Goal: Information Seeking & Learning: Learn about a topic

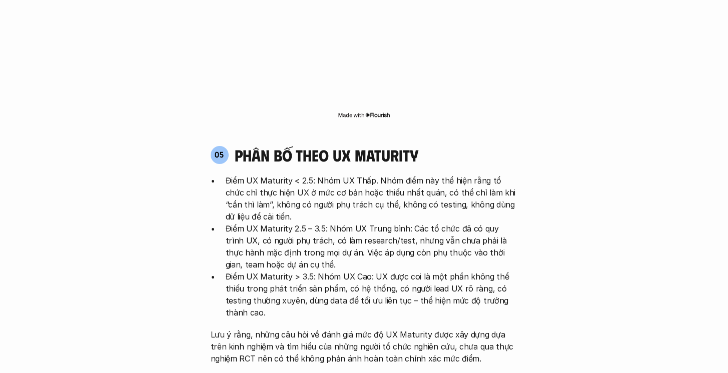
scroll to position [1900, 0]
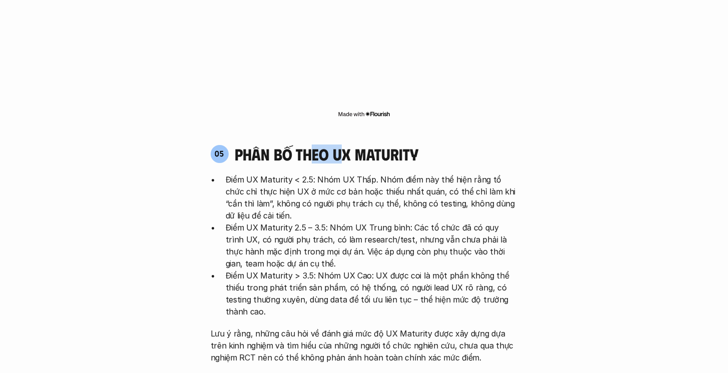
drag, startPoint x: 310, startPoint y: 85, endPoint x: 344, endPoint y: 95, distance: 35.8
click at [344, 145] on h4 "phân bố theo ux maturity" at bounding box center [327, 154] width 184 height 19
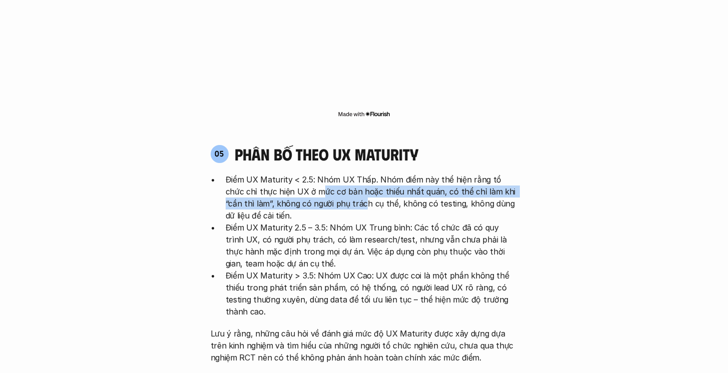
drag, startPoint x: 302, startPoint y: 129, endPoint x: 333, endPoint y: 147, distance: 35.6
click at [333, 174] on p "Điểm UX Maturity < 2.5: Nhóm UX Thấp. Nhóm điểm này thể hiện rằng tổ chức chỉ t…" at bounding box center [372, 198] width 292 height 48
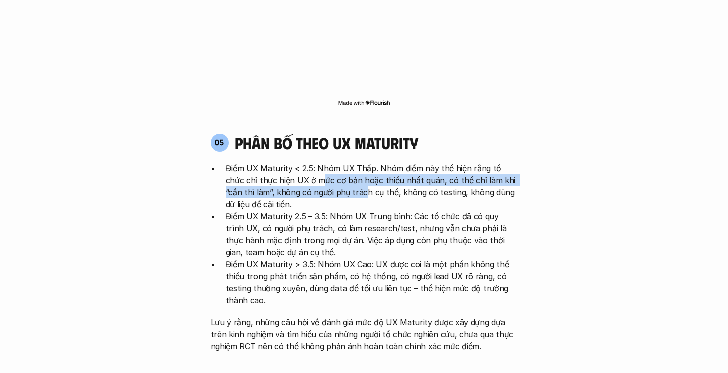
scroll to position [1912, 0]
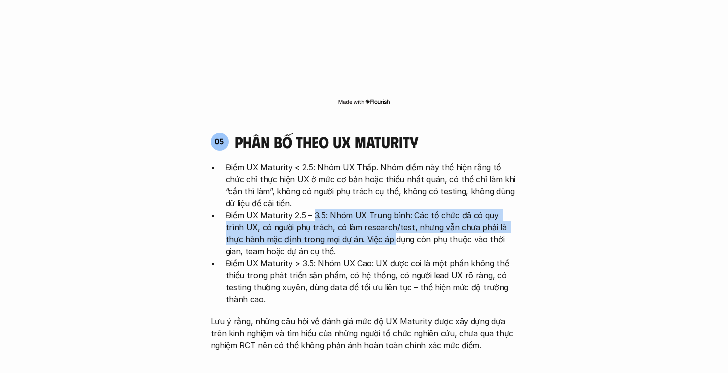
drag, startPoint x: 313, startPoint y: 159, endPoint x: 354, endPoint y: 183, distance: 47.4
click at [354, 210] on p "Điểm UX Maturity 2.5 – 3.5: Nhóm UX Trung bình: Các tổ chức đã có quy trình UX,…" at bounding box center [372, 234] width 292 height 48
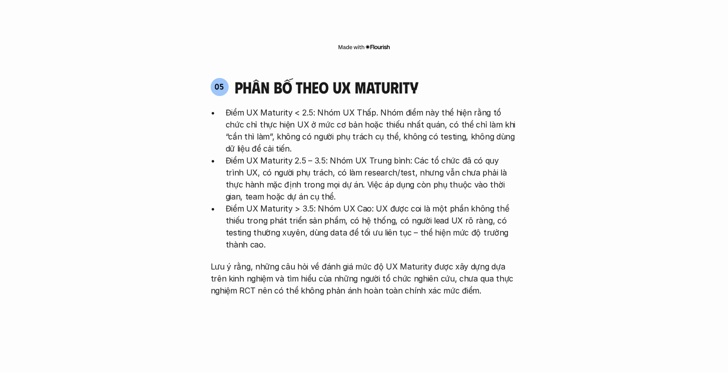
scroll to position [1984, 0]
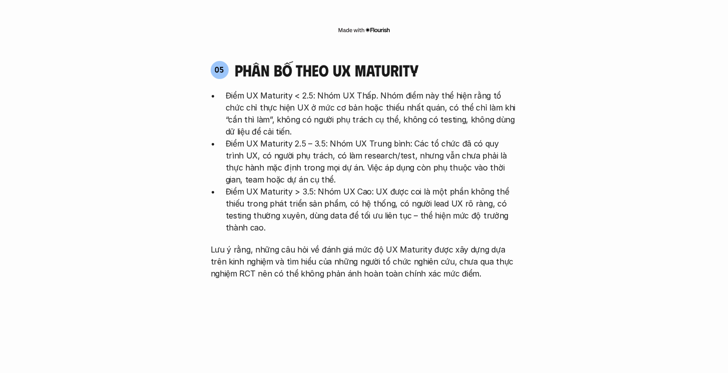
click at [354, 244] on p "Lưu ý rằng, những câu hỏi về đánh giá mức độ UX Maturity được xây dựng dựa trên…" at bounding box center [364, 262] width 307 height 36
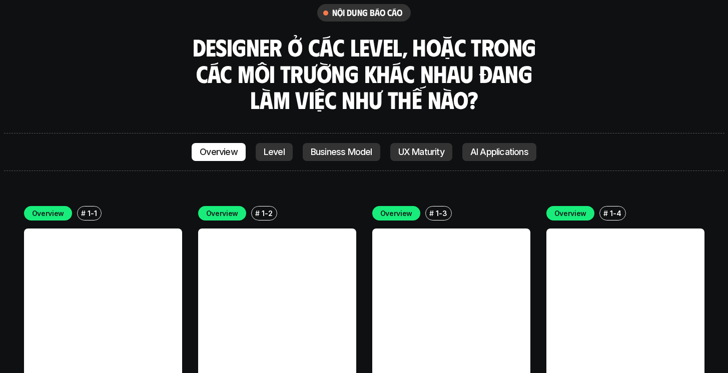
scroll to position [2744, 0]
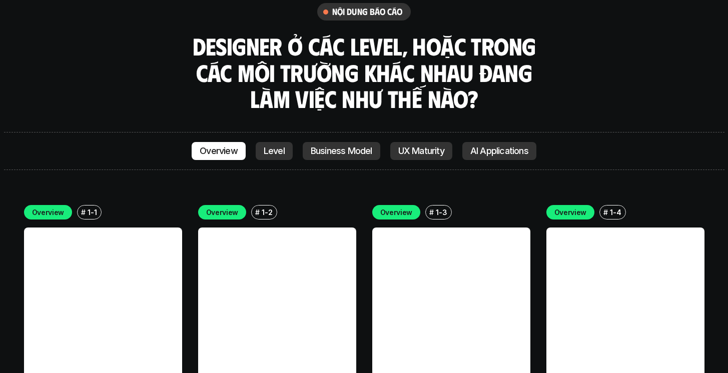
click at [261, 142] on link "Level" at bounding box center [274, 151] width 37 height 18
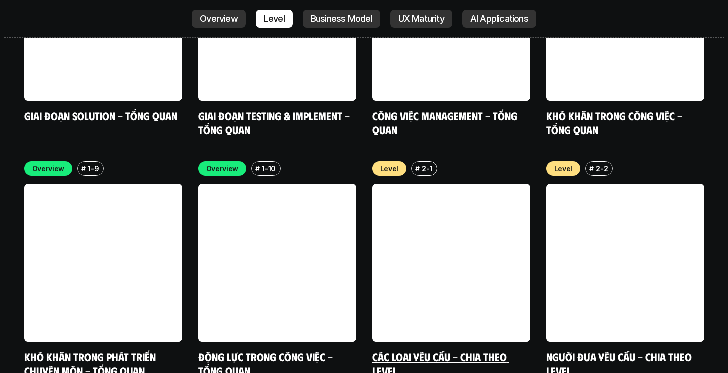
scroll to position [3273, 0]
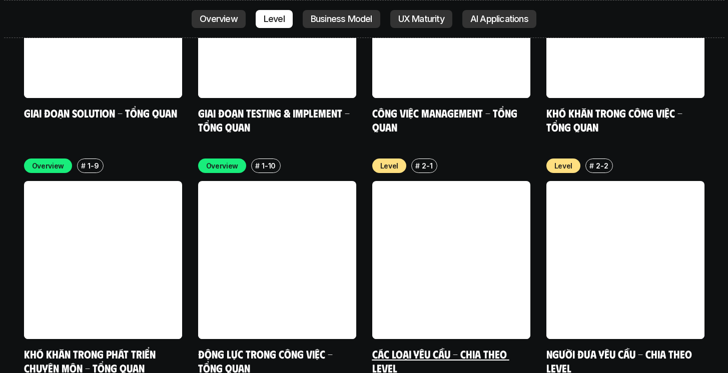
click at [518, 215] on link at bounding box center [451, 260] width 158 height 158
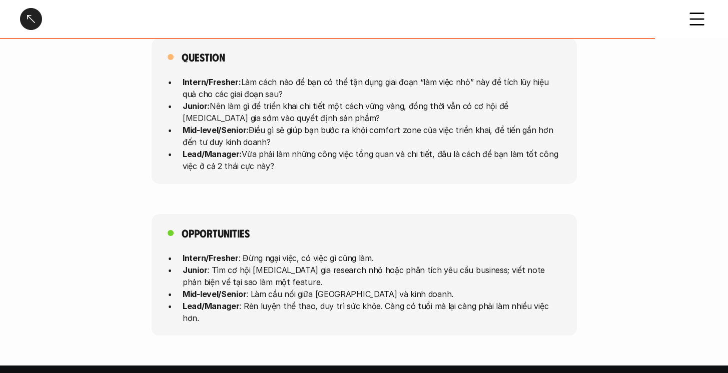
scroll to position [2771, 0]
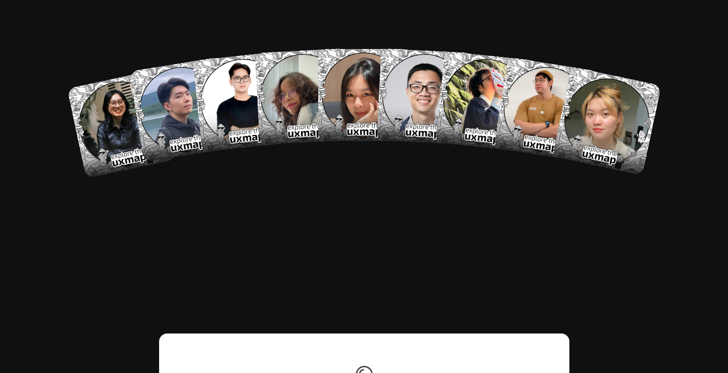
scroll to position [5761, 0]
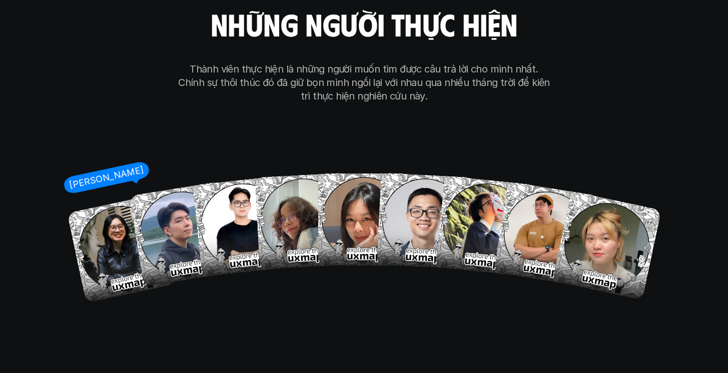
click at [105, 214] on img at bounding box center [121, 248] width 109 height 109
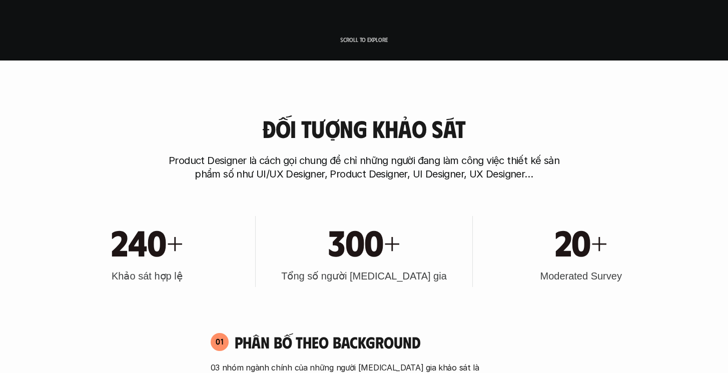
scroll to position [0, 0]
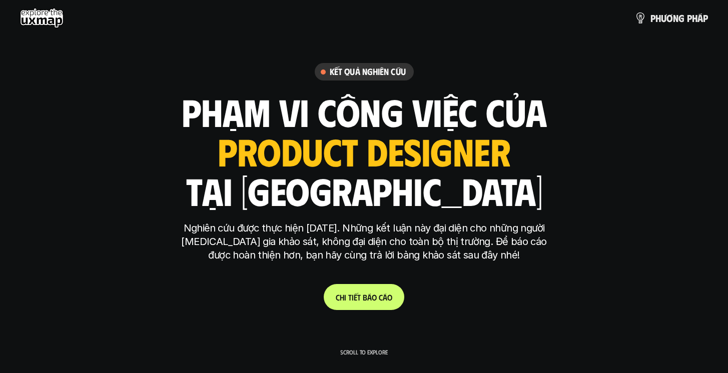
drag, startPoint x: 309, startPoint y: 109, endPoint x: 321, endPoint y: 301, distance: 192.1
click at [321, 300] on div "Kết quả nghiên cứu phạm vi công việc của ui designer ui/ux designer product des…" at bounding box center [364, 186] width 375 height 247
click at [350, 297] on p "C h i t i ế t b á o c á o" at bounding box center [364, 298] width 57 height 10
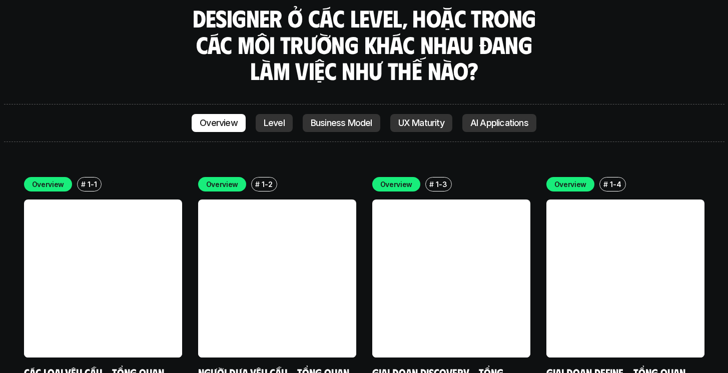
scroll to position [2773, 0]
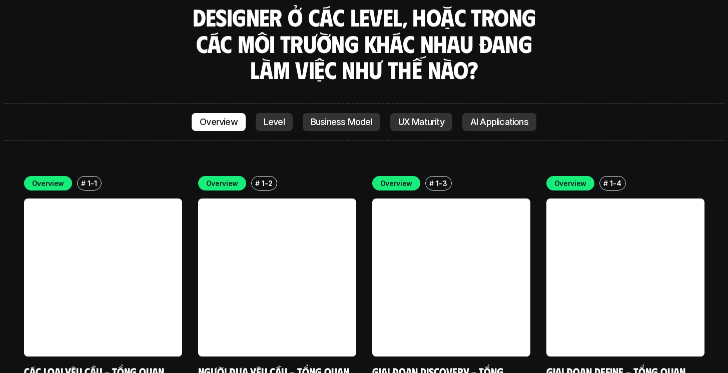
click at [263, 218] on link at bounding box center [277, 278] width 158 height 158
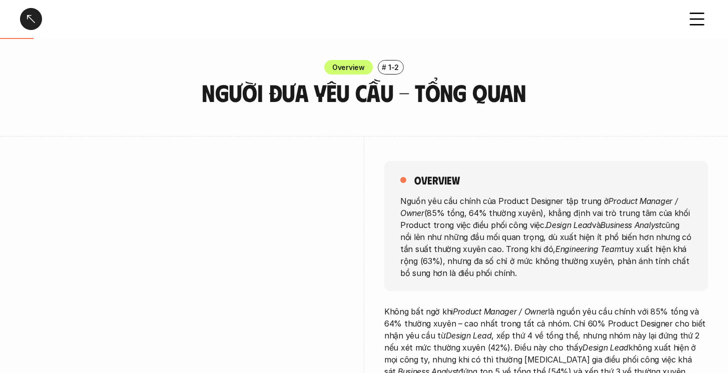
click at [397, 67] on p "1-2" at bounding box center [393, 67] width 11 height 11
click at [381, 66] on div "# 1-2" at bounding box center [391, 67] width 26 height 15
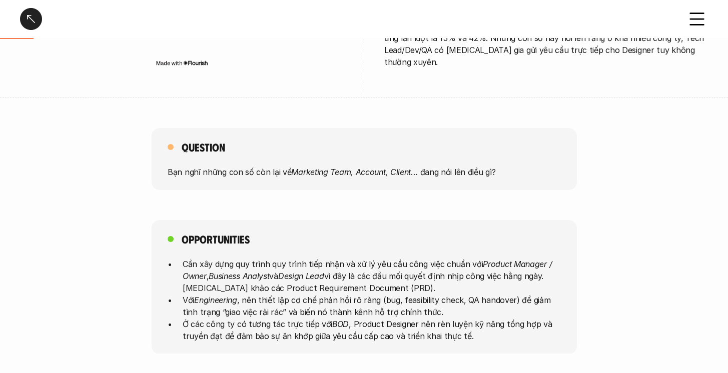
scroll to position [831, 0]
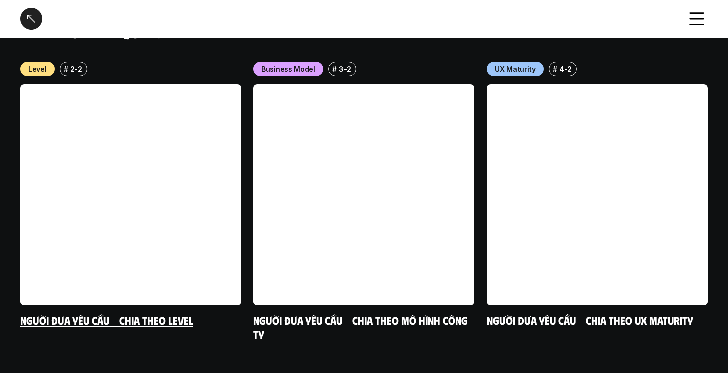
click at [188, 179] on link at bounding box center [130, 195] width 221 height 221
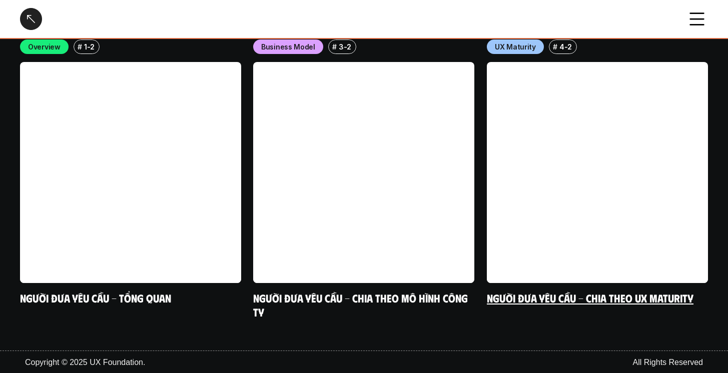
scroll to position [2631, 0]
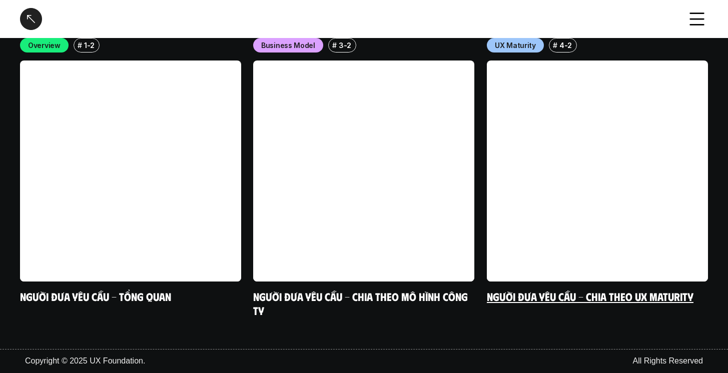
click at [540, 182] on link at bounding box center [597, 171] width 221 height 221
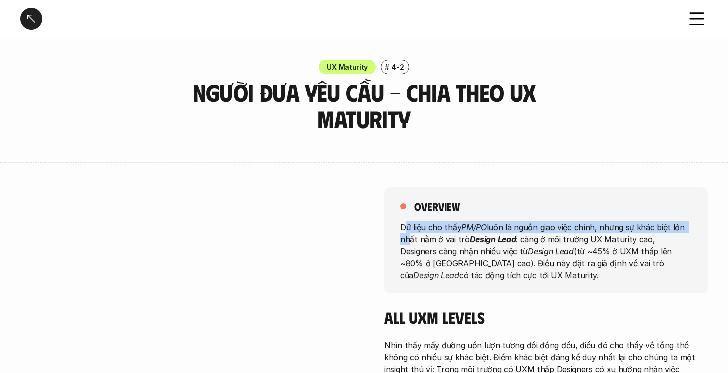
drag, startPoint x: 405, startPoint y: 227, endPoint x: 405, endPoint y: 238, distance: 11.0
click at [405, 238] on p "Dữ liệu cho thấy PM/PO luôn là nguồn giao việc chính, nhưng sự khác biệt lớn nh…" at bounding box center [546, 251] width 292 height 60
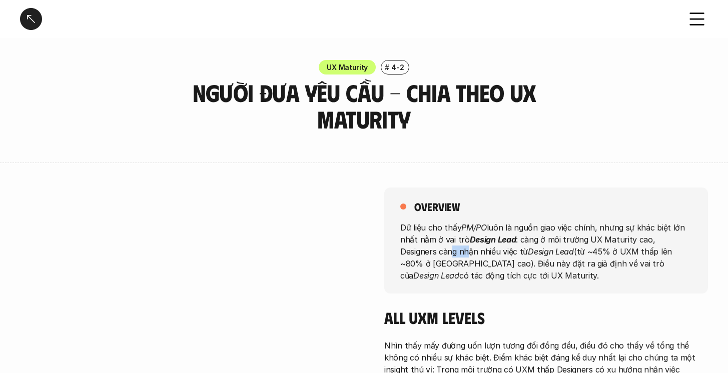
drag, startPoint x: 413, startPoint y: 247, endPoint x: 430, endPoint y: 246, distance: 17.5
click at [430, 246] on p "Dữ liệu cho thấy PM/PO luôn là nguồn giao việc chính, nhưng sự khác biệt lớn nh…" at bounding box center [546, 251] width 292 height 60
click at [410, 249] on p "Dữ liệu cho thấy PM/PO luôn là nguồn giao việc chính, nhưng sự khác biệt lớn nh…" at bounding box center [546, 251] width 292 height 60
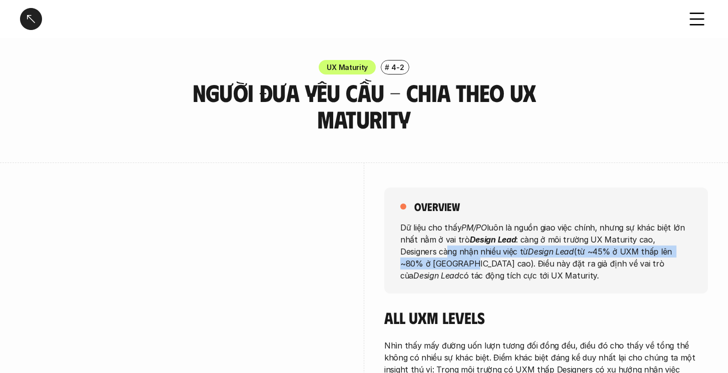
drag, startPoint x: 410, startPoint y: 249, endPoint x: 418, endPoint y: 260, distance: 13.9
click at [418, 260] on p "Dữ liệu cho thấy PM/PO luôn là nguồn giao việc chính, nhưng sự khác biệt lớn nh…" at bounding box center [546, 251] width 292 height 60
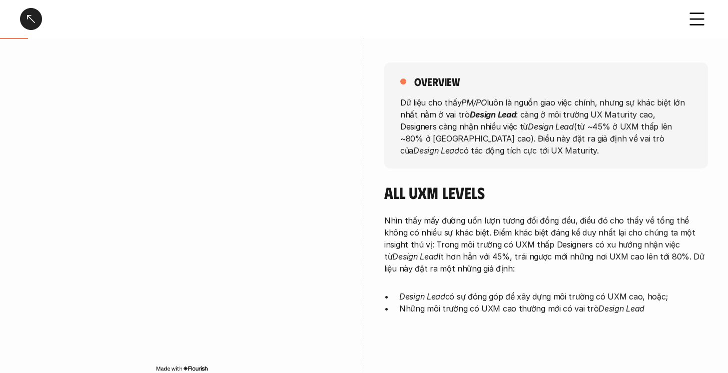
click at [418, 260] on p "Nhìn thấy mấy đường uốn lượn tương đối đồng đều, điều đó cho thấy về tổng thể k…" at bounding box center [546, 245] width 324 height 60
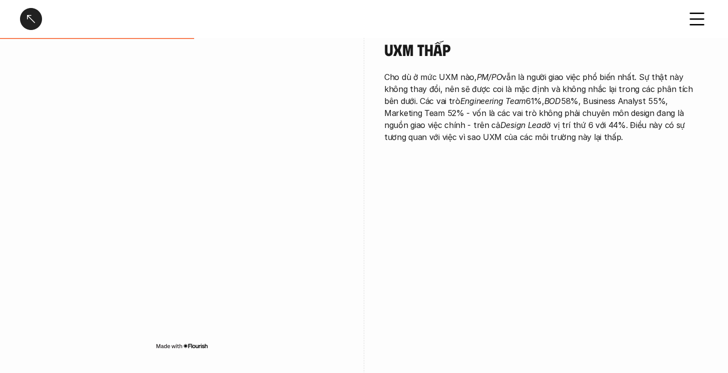
scroll to position [724, 0]
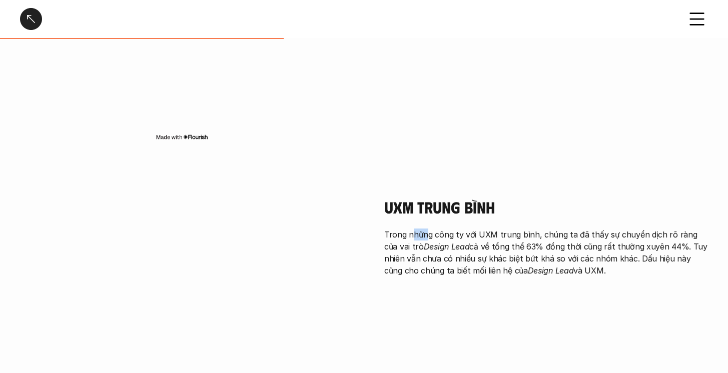
drag, startPoint x: 412, startPoint y: 232, endPoint x: 428, endPoint y: 232, distance: 16.0
click at [428, 232] on p "Trong những công ty với UXM trung bình, chúng ta đã thấy sự chuyển dịch rõ ràng…" at bounding box center [546, 253] width 324 height 48
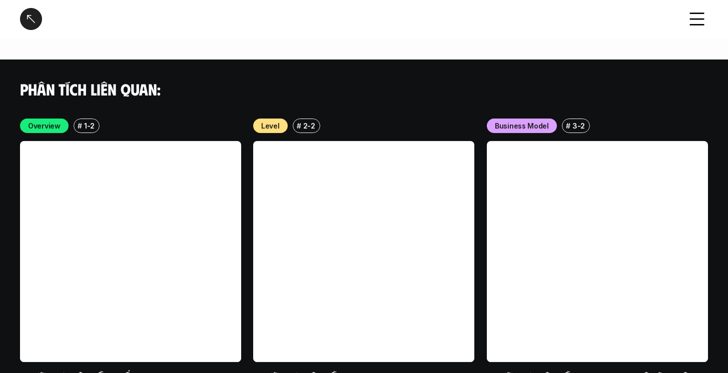
scroll to position [1899, 0]
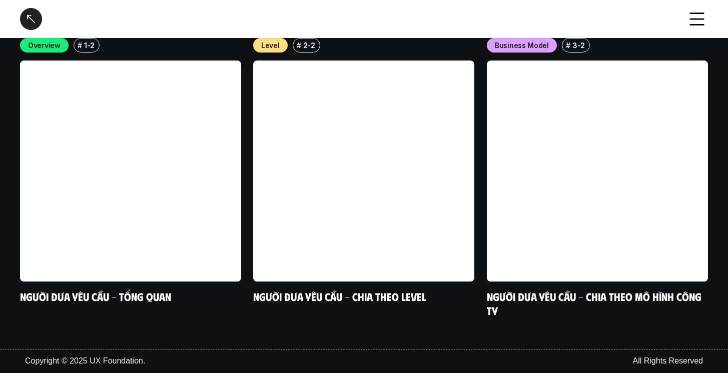
click at [27, 9] on div at bounding box center [31, 19] width 22 height 22
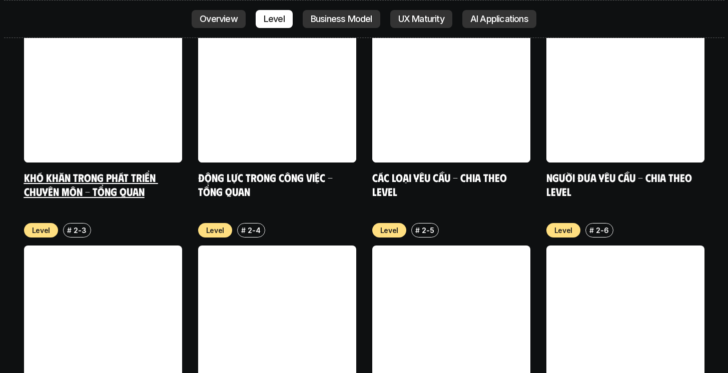
scroll to position [3397, 0]
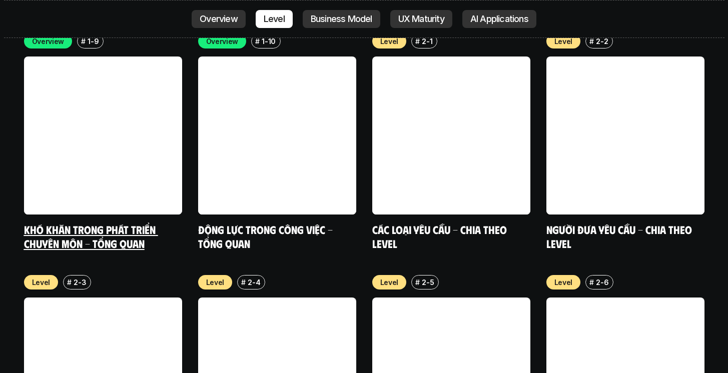
click at [146, 117] on link at bounding box center [103, 136] width 158 height 158
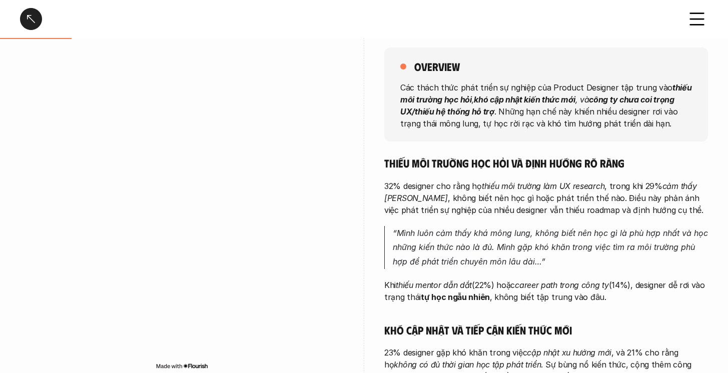
scroll to position [142, 0]
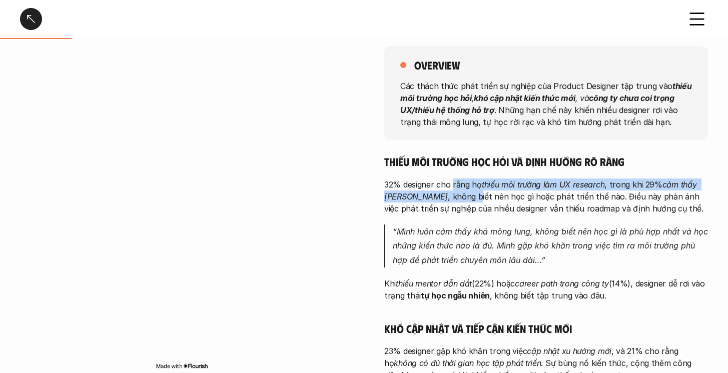
drag, startPoint x: 455, startPoint y: 188, endPoint x: 455, endPoint y: 197, distance: 9.0
click at [455, 197] on p "32% designer cho rằng họ thiếu môi trường làm UX research , trong khi 29% cảm t…" at bounding box center [546, 197] width 324 height 36
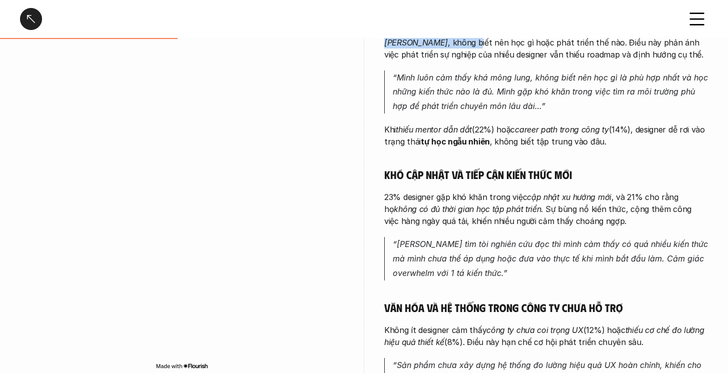
scroll to position [347, 0]
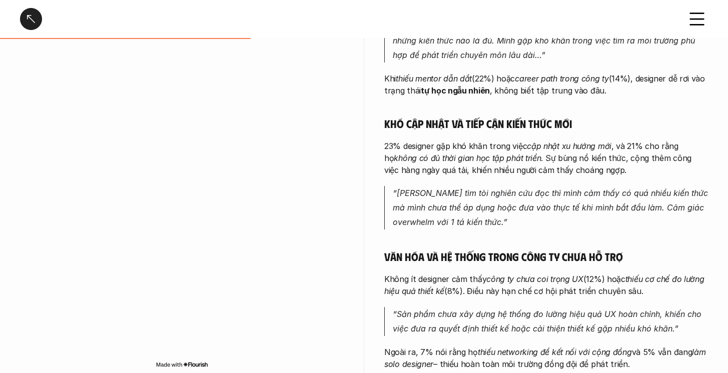
click at [455, 197] on em "“[PERSON_NAME] tìm tòi nghiên cứu đọc thì mình cảm thấy có quá nhiều kiến thức …" at bounding box center [552, 207] width 318 height 39
click at [467, 97] on div "Thiếu môi trường học hỏi và định hướng rõ ràng 32% designer cho rằng họ thiếu m…" at bounding box center [546, 159] width 324 height 421
drag, startPoint x: 467, startPoint y: 119, endPoint x: 467, endPoint y: 138, distance: 19.5
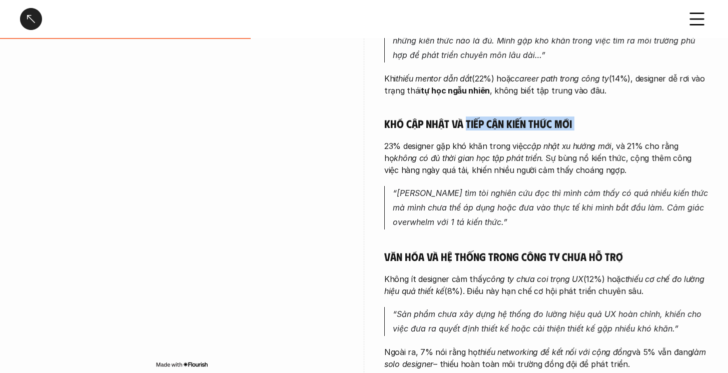
click at [467, 138] on div "Thiếu môi trường học hỏi và định hướng rõ ràng 32% designer cho rằng họ thiếu m…" at bounding box center [546, 159] width 324 height 421
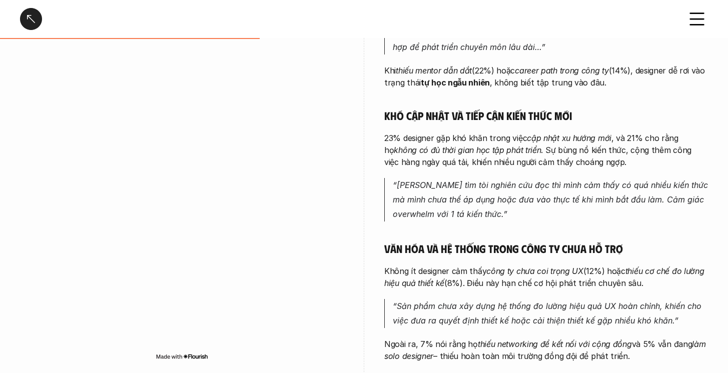
scroll to position [361, 0]
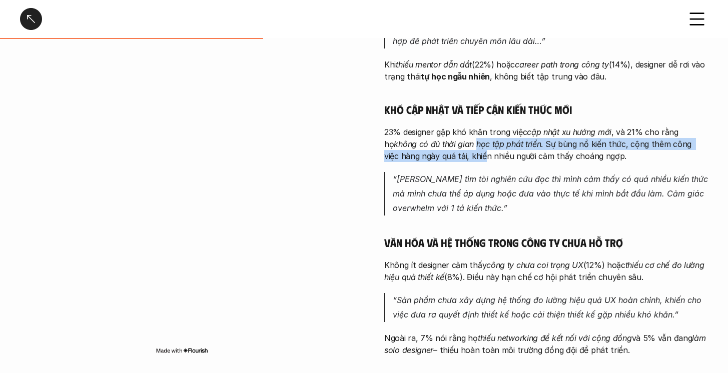
drag, startPoint x: 467, startPoint y: 138, endPoint x: 467, endPoint y: 152, distance: 13.5
click at [467, 152] on p "23% designer gặp khó khăn trong việc cập nhật xu hướng mới , và 21% cho rằng họ…" at bounding box center [546, 144] width 324 height 36
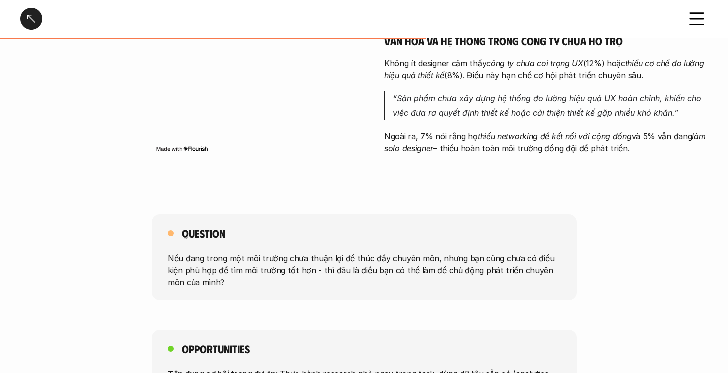
click at [467, 153] on p "Ngoài ra, 7% nói rằng họ thiếu networking để kết nối với cộng đồng và 5% vẫn đa…" at bounding box center [546, 143] width 324 height 24
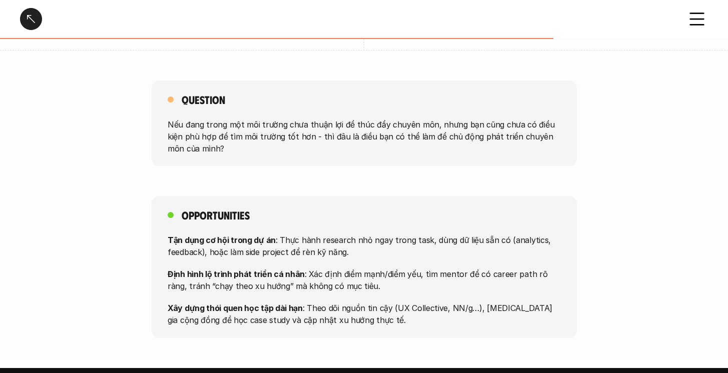
scroll to position [698, 0]
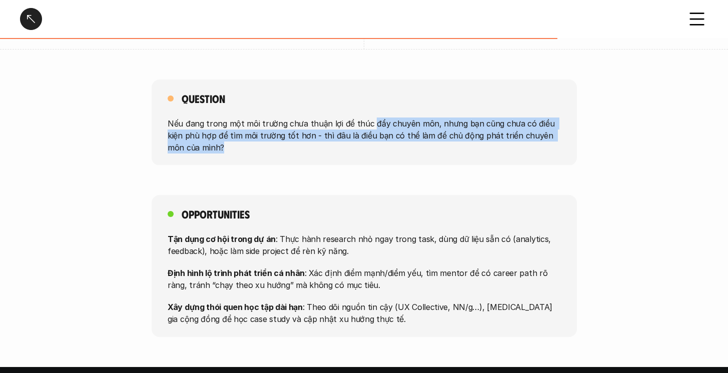
drag, startPoint x: 366, startPoint y: 128, endPoint x: 388, endPoint y: 159, distance: 37.4
click at [388, 159] on div "Question Nếu đang trong một môi trường chưa thuận lợi để thúc đẩy chuyên môn, n…" at bounding box center [364, 123] width 425 height 86
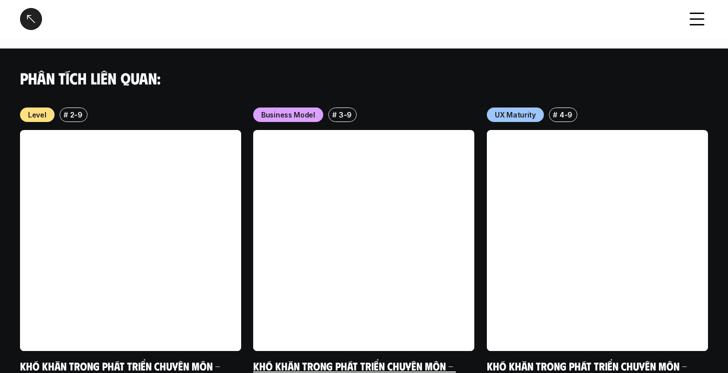
scroll to position [1086, 0]
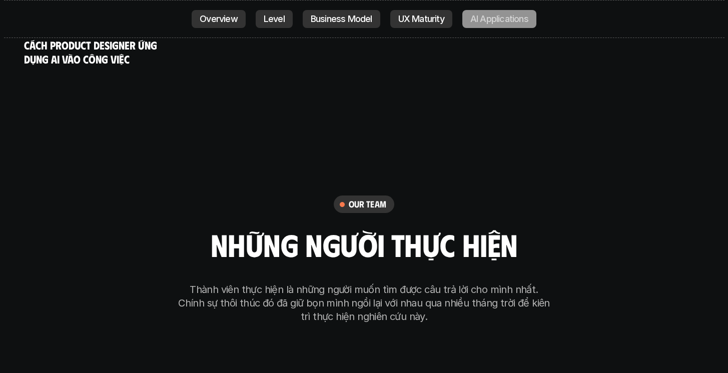
scroll to position [5198, 0]
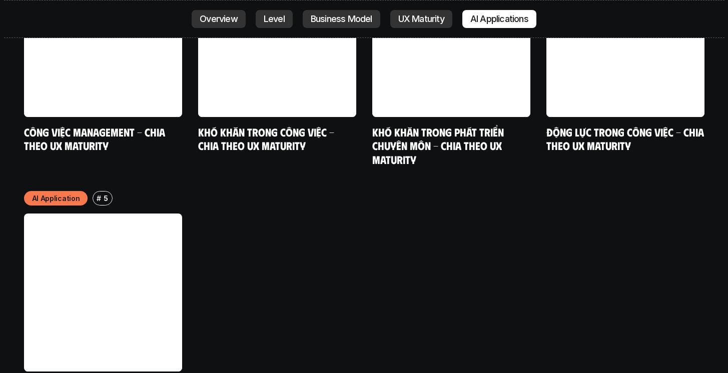
click at [73, 308] on link at bounding box center [103, 293] width 158 height 158
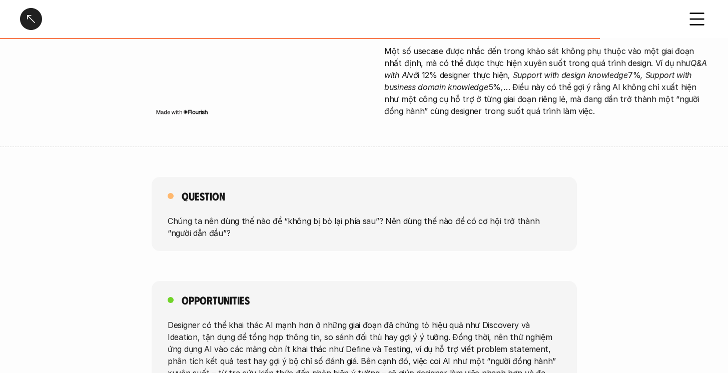
scroll to position [2135, 0]
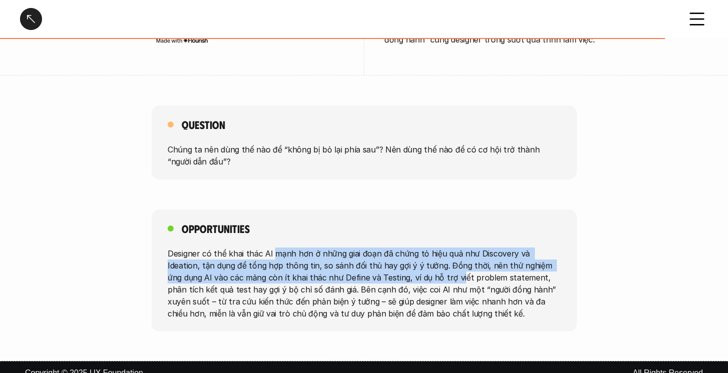
drag, startPoint x: 274, startPoint y: 236, endPoint x: 409, endPoint y: 271, distance: 139.6
click at [410, 271] on p "Designer có thể khai thác AI mạnh hơn ở những giai đoạn đã chứng tỏ hiệu quả nh…" at bounding box center [364, 283] width 393 height 72
click at [409, 271] on p "Designer có thể khai thác AI mạnh hơn ở những giai đoạn đã chứng tỏ hiệu quả nh…" at bounding box center [364, 283] width 393 height 72
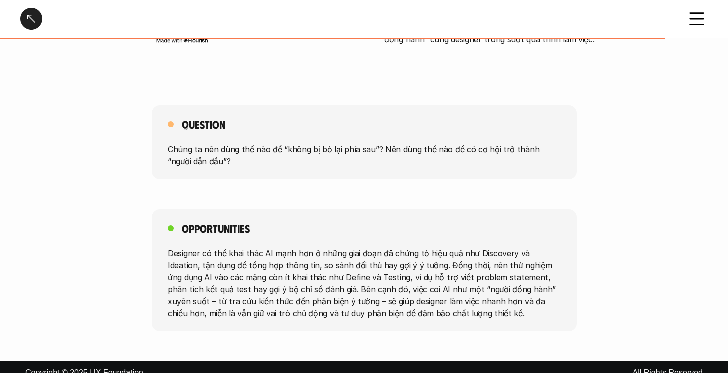
click at [406, 268] on p "Designer có thể khai thác AI mạnh hơn ở những giai đoạn đã chứng tỏ hiệu quả nh…" at bounding box center [364, 283] width 393 height 72
click at [406, 270] on p "Designer có thể khai thác AI mạnh hơn ở những giai đoạn đã chứng tỏ hiệu quả nh…" at bounding box center [364, 283] width 393 height 72
drag, startPoint x: 376, startPoint y: 241, endPoint x: 376, endPoint y: 262, distance: 21.0
click at [376, 256] on p "Designer có thể khai thác AI mạnh hơn ở những giai đoạn đã chứng tỏ hiệu quả nh…" at bounding box center [364, 283] width 393 height 72
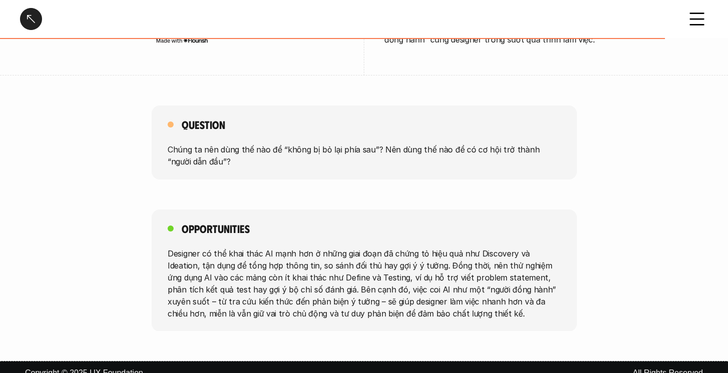
click at [376, 262] on p "Designer có thể khai thác AI mạnh hơn ở những giai đoạn đã chứng tỏ hiệu quả nh…" at bounding box center [364, 283] width 393 height 72
